Goal: Task Accomplishment & Management: Use online tool/utility

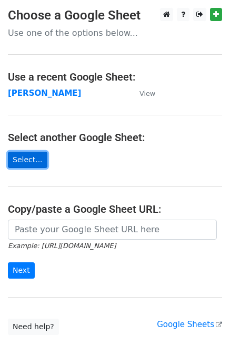
click at [25, 153] on link "Select..." at bounding box center [28, 160] width 40 height 16
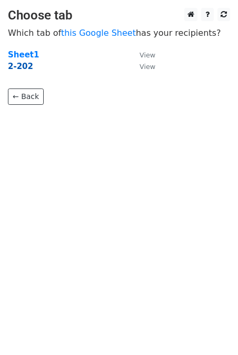
click at [21, 67] on strong "2-202" at bounding box center [20, 66] width 25 height 9
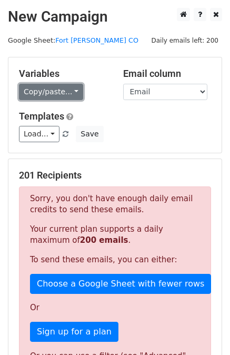
click at [54, 95] on link "Copy/paste..." at bounding box center [51, 92] width 64 height 16
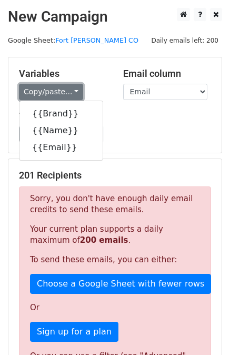
click at [55, 92] on link "Copy/paste..." at bounding box center [51, 92] width 64 height 16
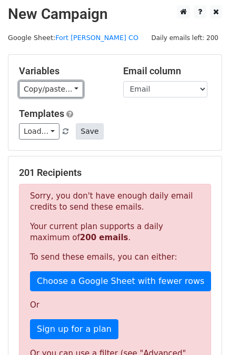
scroll to position [53, 0]
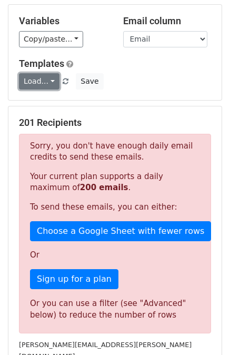
click at [34, 83] on link "Load..." at bounding box center [39, 81] width 41 height 16
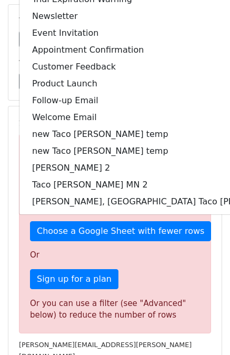
drag, startPoint x: 181, startPoint y: 79, endPoint x: 169, endPoint y: 68, distance: 16.5
click at [181, 79] on div "Load... Webinar Invitation Order Confirmation Trial Expiration Warning Newslett…" at bounding box center [115, 81] width 208 height 16
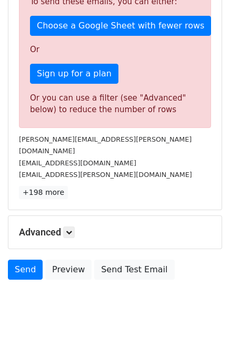
scroll to position [206, 0]
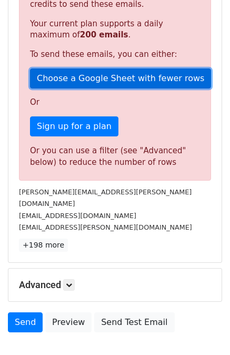
click at [106, 76] on link "Choose a Google Sheet with fewer rows" at bounding box center [120, 79] width 181 height 20
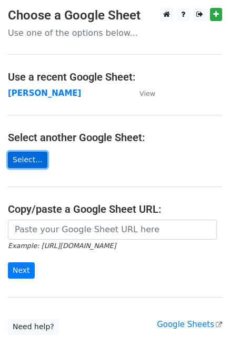
click at [30, 159] on link "Select..." at bounding box center [28, 160] width 40 height 16
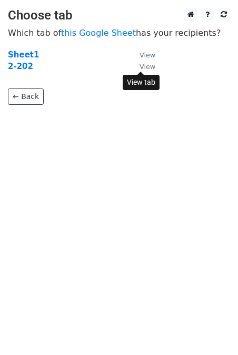
click at [144, 68] on small "View" at bounding box center [148, 67] width 16 height 8
click at [19, 65] on strong "2-202" at bounding box center [20, 66] width 25 height 9
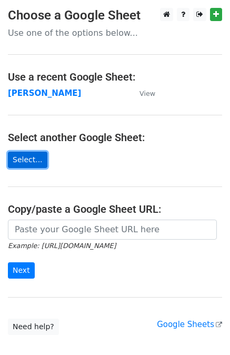
click at [18, 161] on link "Select..." at bounding box center [28, 160] width 40 height 16
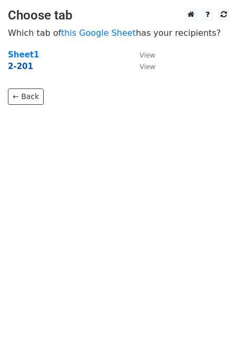
click at [17, 66] on strong "2-201" at bounding box center [20, 66] width 25 height 9
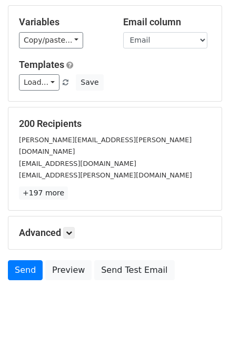
scroll to position [53, 0]
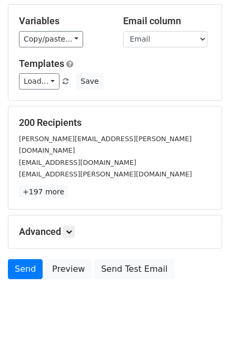
drag, startPoint x: 134, startPoint y: 110, endPoint x: 145, endPoint y: 138, distance: 29.8
click at [145, 138] on div "200 Recipients rafael.romero@am.jll.com rromerore@gmail.com cschillne@keyser.co…" at bounding box center [114, 157] width 213 height 103
click at [47, 79] on link "Load..." at bounding box center [39, 81] width 41 height 16
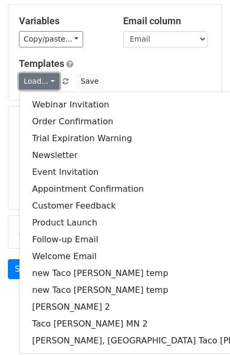
click at [48, 79] on link "Load..." at bounding box center [39, 81] width 41 height 16
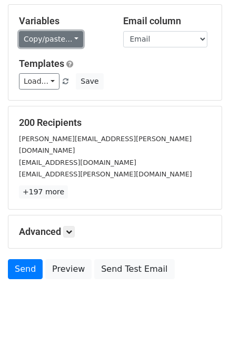
click at [43, 43] on link "Copy/paste..." at bounding box center [51, 39] width 64 height 16
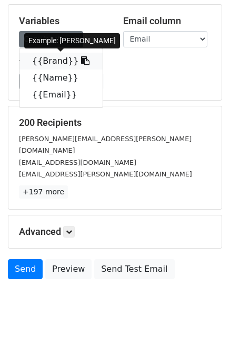
click at [54, 60] on link "{{Brand}}" at bounding box center [60, 61] width 83 height 17
copy div "[PERSON_NAME][EMAIL_ADDRESS][PERSON_NAME][DOMAIN_NAME]"
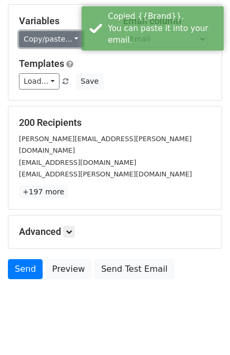
click at [54, 35] on link "Copy/paste..." at bounding box center [51, 39] width 64 height 16
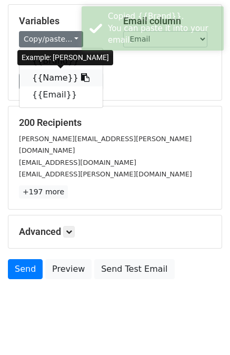
click at [46, 79] on link "{{Name}}" at bounding box center [60, 78] width 83 height 17
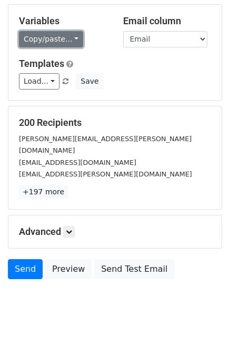
click at [67, 39] on link "Copy/paste..." at bounding box center [51, 39] width 64 height 16
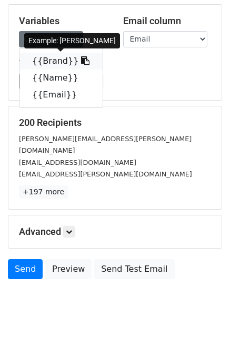
click at [54, 63] on link "{{Brand}}" at bounding box center [60, 61] width 83 height 17
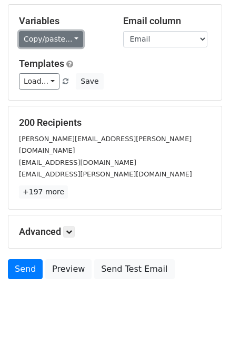
click at [73, 36] on link "Copy/paste..." at bounding box center [51, 39] width 64 height 16
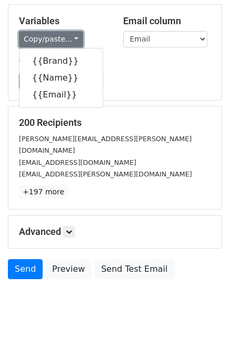
click at [73, 36] on link "Copy/paste..." at bounding box center [51, 39] width 64 height 16
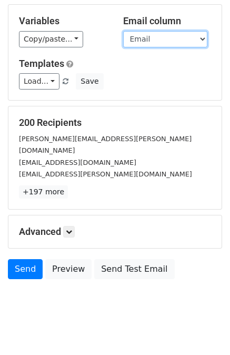
click at [169, 37] on select "Brand Name Email" at bounding box center [165, 39] width 84 height 16
click at [123, 31] on select "Brand Name Email" at bounding box center [165, 39] width 84 height 16
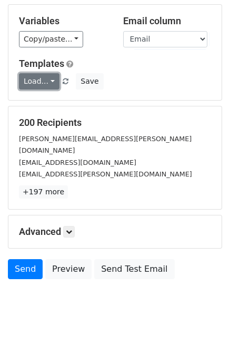
click at [49, 78] on link "Load..." at bounding box center [39, 81] width 41 height 16
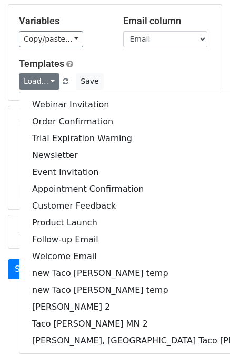
click at [170, 76] on div "Load... Webinar Invitation Order Confirmation Trial Expiration Warning Newslett…" at bounding box center [115, 81] width 208 height 16
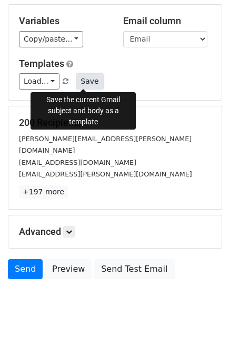
click at [80, 79] on button "Save" at bounding box center [89, 81] width 27 height 16
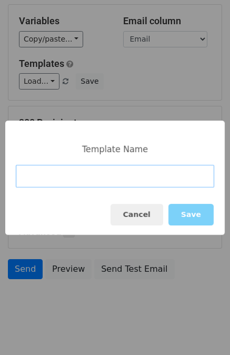
click at [57, 184] on input at bounding box center [115, 176] width 199 height 23
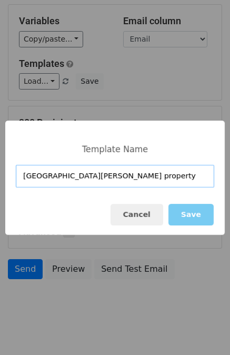
type input "Fort Collins property"
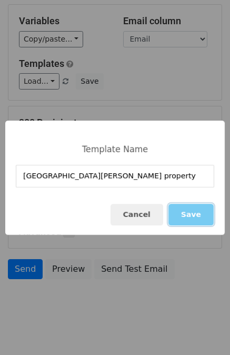
click at [193, 216] on button "Save" at bounding box center [191, 215] width 45 height 22
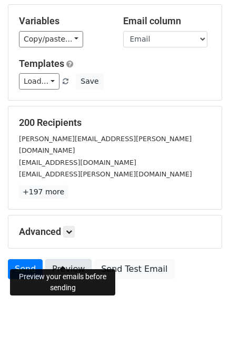
click at [54, 259] on link "Preview" at bounding box center [68, 269] width 46 height 20
click at [61, 259] on link "Preview" at bounding box center [68, 269] width 46 height 20
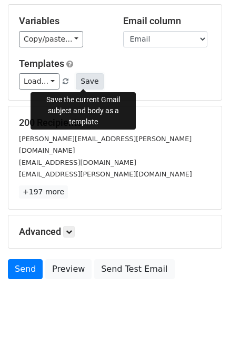
click at [84, 79] on button "Save" at bounding box center [89, 81] width 27 height 16
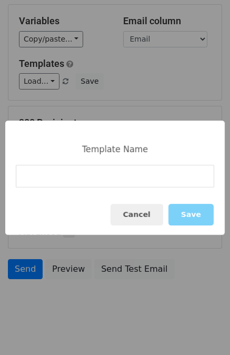
click at [46, 77] on div "Template Name Cancel Save" at bounding box center [115, 177] width 230 height 355
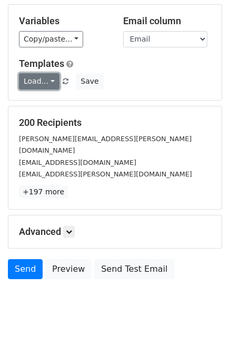
click at [47, 79] on link "Load..." at bounding box center [39, 81] width 41 height 16
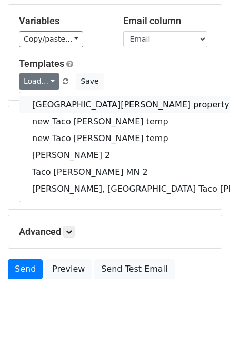
click at [56, 102] on link "Fort Collins property" at bounding box center [168, 104] width 299 height 17
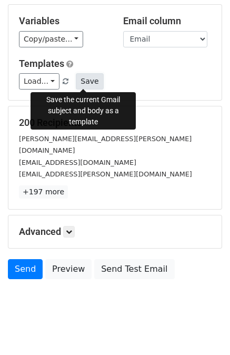
click at [82, 81] on button "Save" at bounding box center [89, 81] width 27 height 16
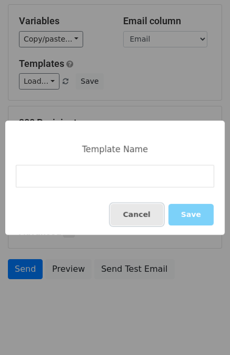
click at [142, 206] on button "Cancel" at bounding box center [137, 215] width 53 height 22
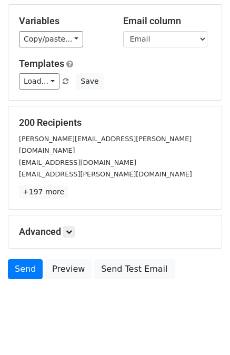
click at [82, 72] on div "Templates Load... Fort Collins property new Taco johns temp new Taco Johns temp…" at bounding box center [115, 74] width 208 height 32
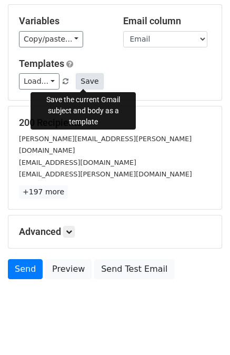
click at [82, 75] on button "Save" at bounding box center [89, 81] width 27 height 16
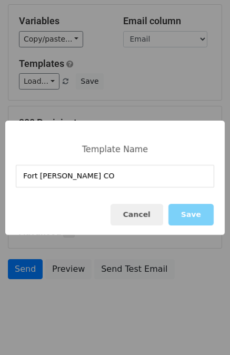
type input "Fort Collins CO"
click at [191, 220] on button "Save" at bounding box center [191, 215] width 45 height 22
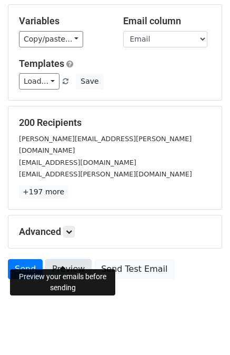
click at [71, 259] on link "Preview" at bounding box center [68, 269] width 46 height 20
click at [64, 259] on link "Preview" at bounding box center [68, 269] width 46 height 20
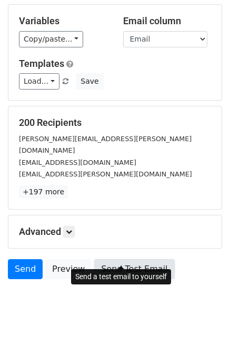
click at [125, 259] on link "Send Test Email" at bounding box center [134, 269] width 80 height 20
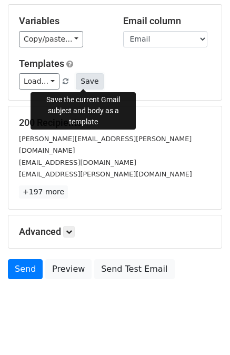
click at [80, 81] on button "Save" at bounding box center [89, 81] width 27 height 16
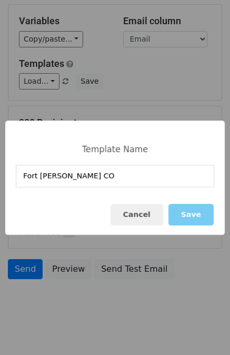
type input "Fort Collins CO"
click at [194, 215] on button "Save" at bounding box center [191, 215] width 45 height 22
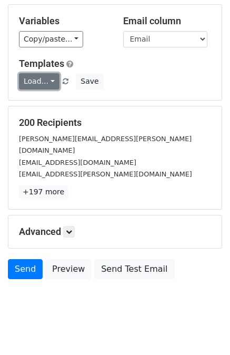
click at [48, 76] on link "Load..." at bounding box center [39, 81] width 41 height 16
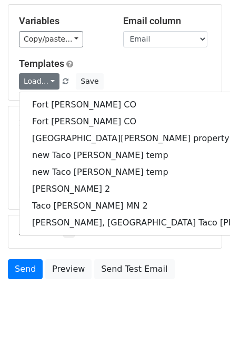
click at [142, 67] on h5 "Templates" at bounding box center [115, 64] width 192 height 12
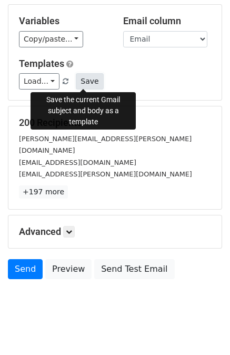
click at [83, 83] on button "Save" at bounding box center [89, 81] width 27 height 16
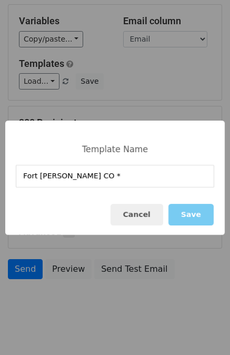
type input "Fort Collins CO *"
click at [202, 211] on button "Save" at bounding box center [191, 215] width 45 height 22
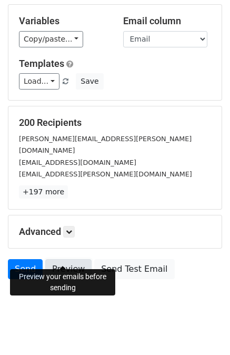
click at [62, 259] on link "Preview" at bounding box center [68, 269] width 46 height 20
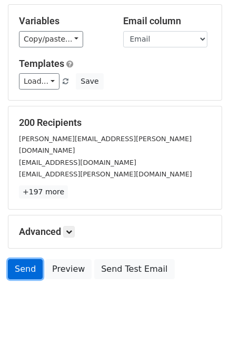
click at [28, 259] on link "Send" at bounding box center [25, 269] width 35 height 20
click at [26, 259] on link "Send" at bounding box center [25, 269] width 35 height 20
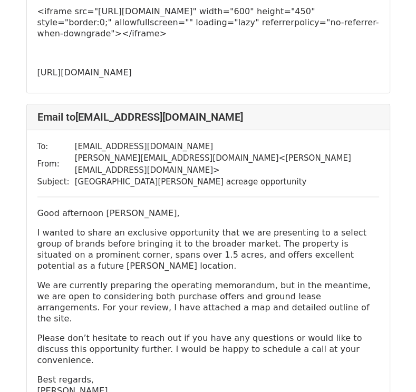
scroll to position [369, 0]
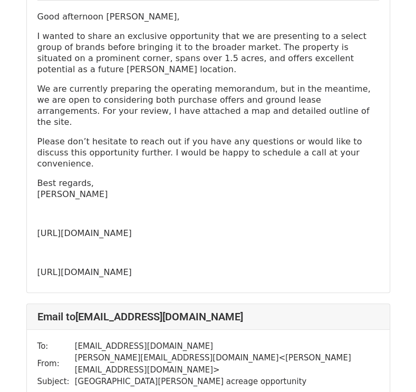
scroll to position [211, 0]
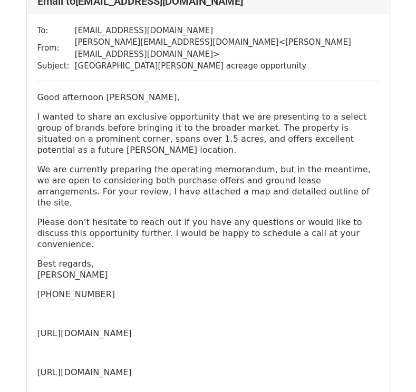
scroll to position [685, 0]
